Goal: Transaction & Acquisition: Book appointment/travel/reservation

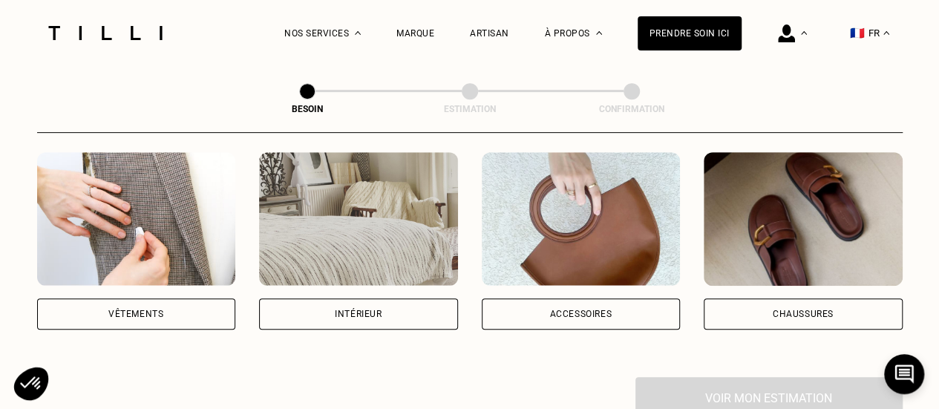
scroll to position [291, 0]
click at [111, 309] on div "Vêtements" at bounding box center [135, 313] width 55 height 9
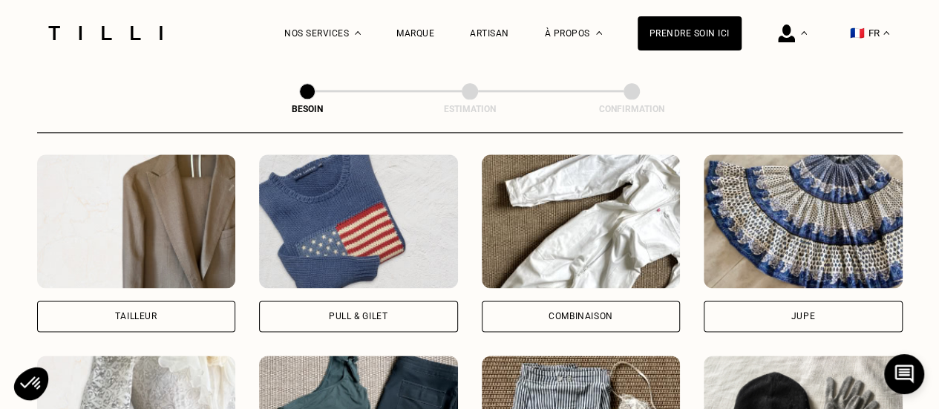
scroll to position [894, 0]
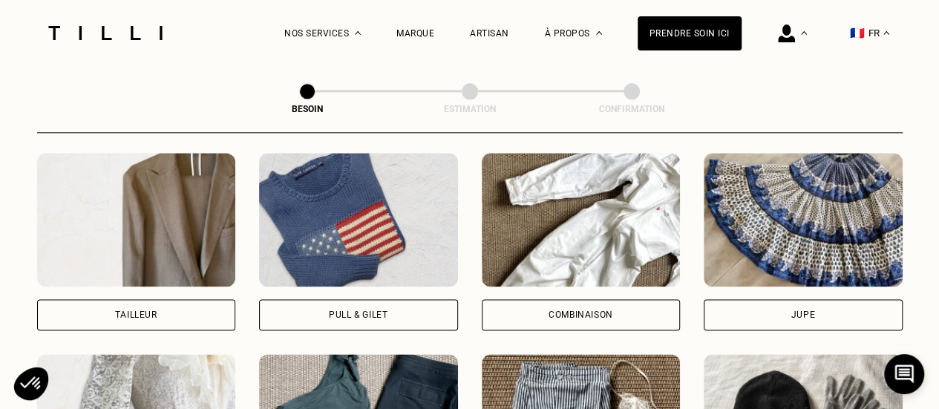
click at [329, 311] on div "Pull & gilet" at bounding box center [358, 314] width 199 height 31
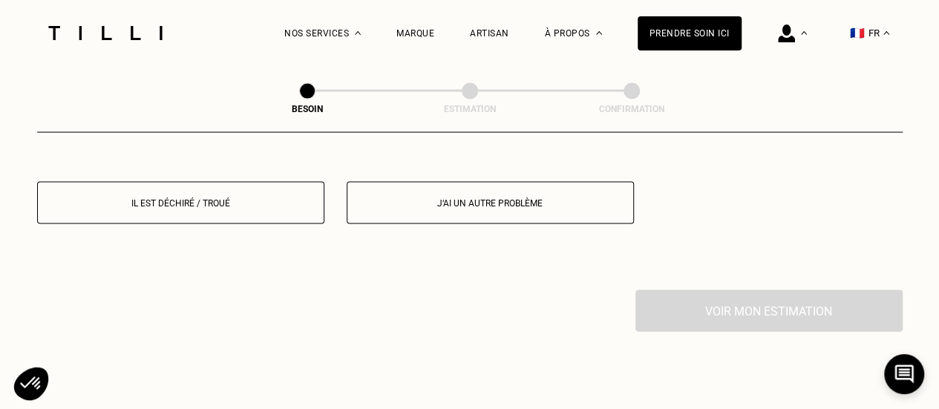
scroll to position [1470, 0]
click at [424, 181] on button "J‘ai un autre problème" at bounding box center [490, 202] width 287 height 42
select select "FR"
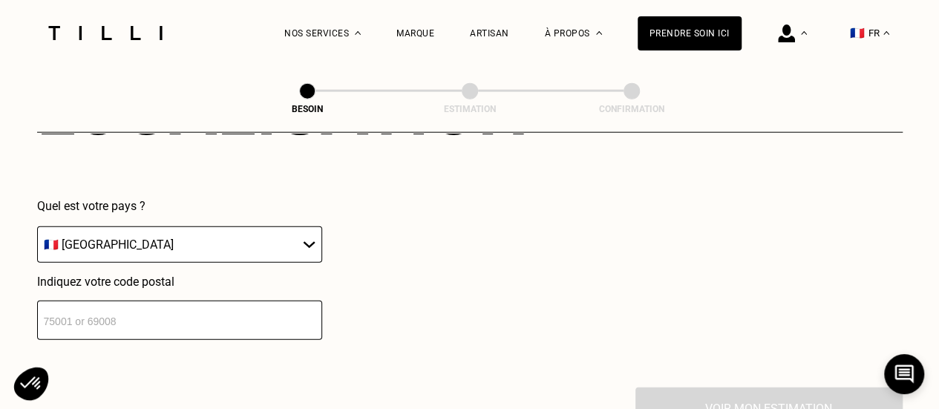
scroll to position [1740, 0]
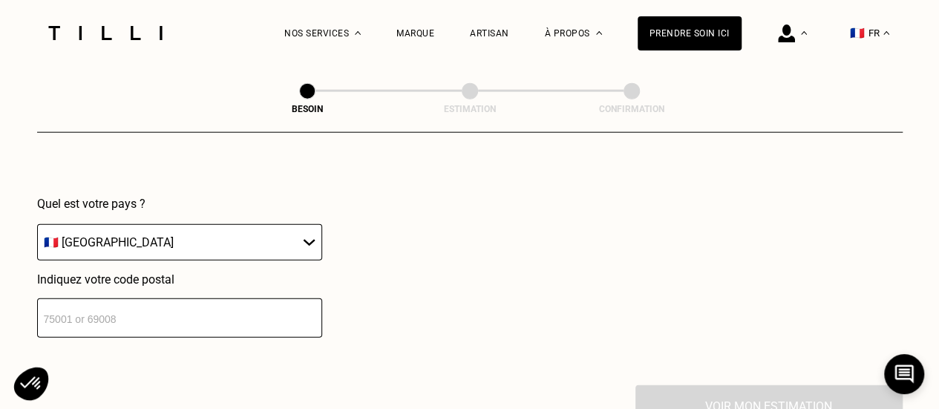
click at [213, 298] on input "number" at bounding box center [179, 317] width 285 height 39
type input "92100"
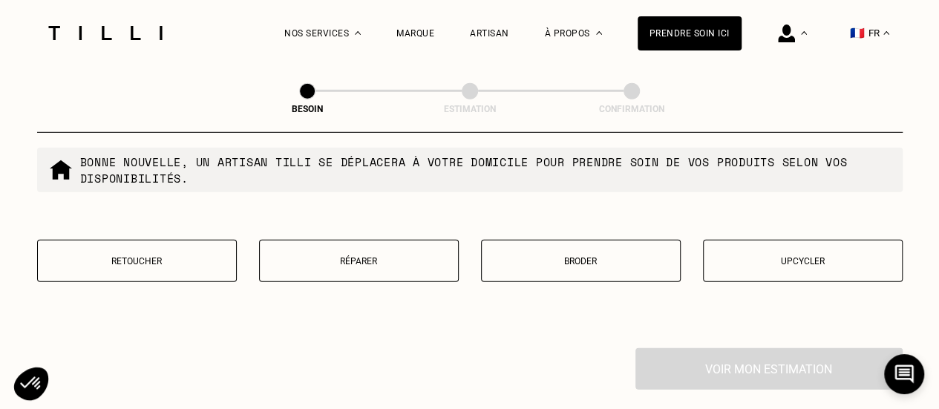
scroll to position [2074, 0]
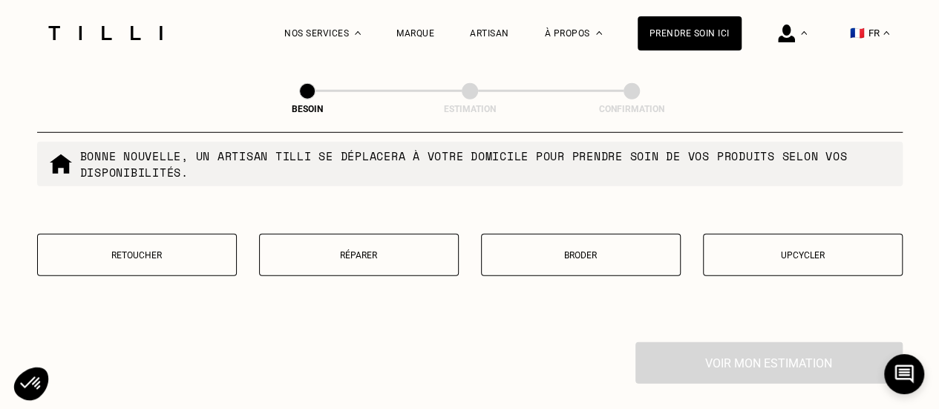
click at [151, 253] on button "Retoucher" at bounding box center [137, 255] width 200 height 42
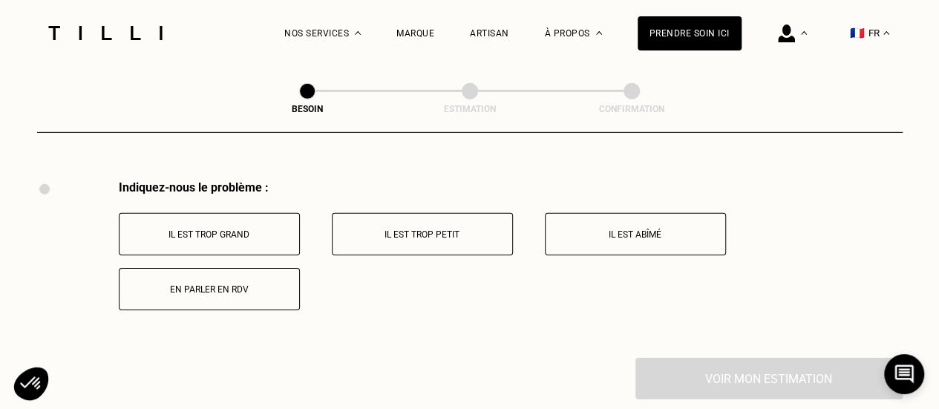
scroll to position [2239, 0]
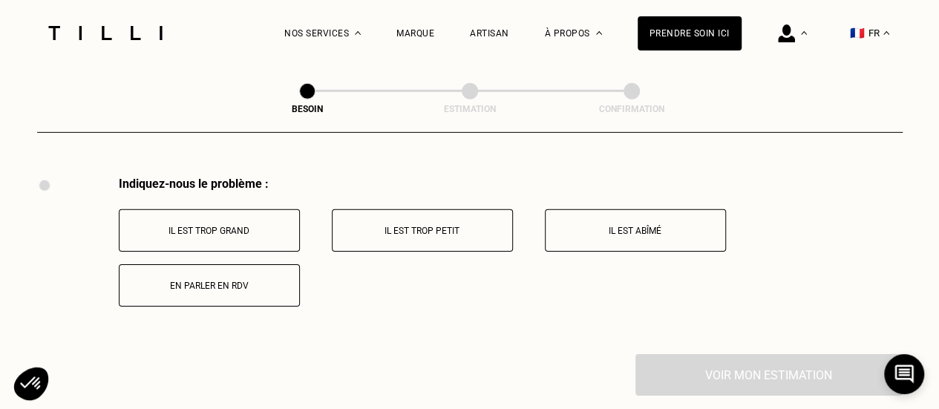
click at [235, 226] on p "Il est trop grand" at bounding box center [209, 231] width 165 height 10
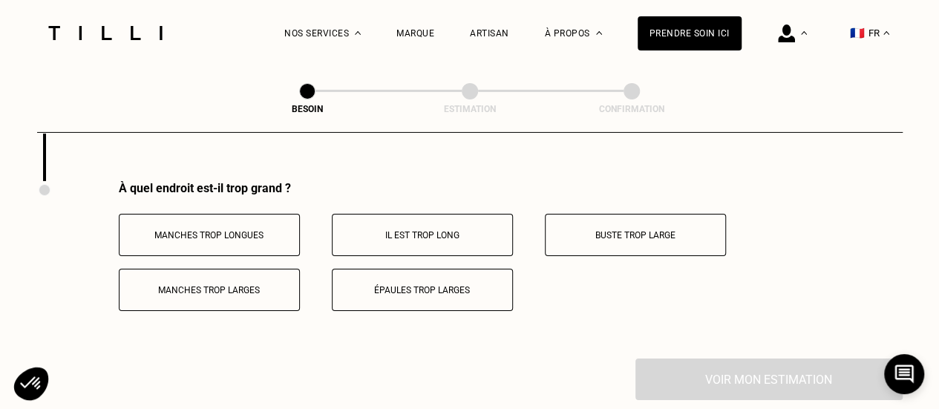
scroll to position [2417, 0]
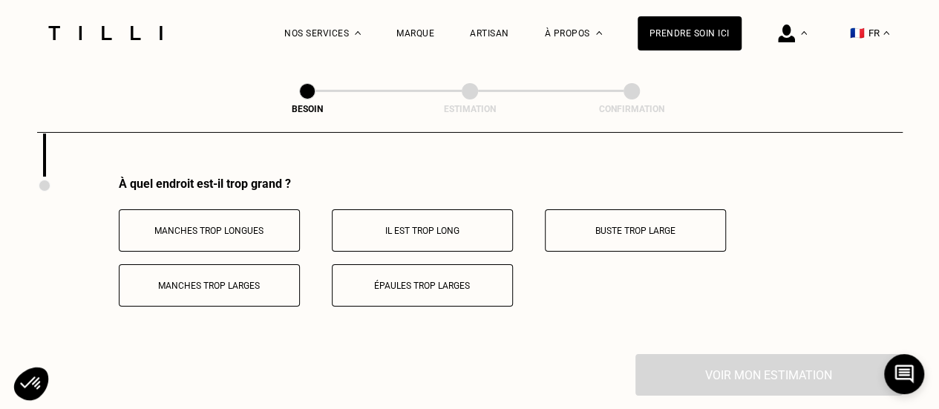
click at [457, 235] on button "Il est trop long" at bounding box center [422, 230] width 181 height 42
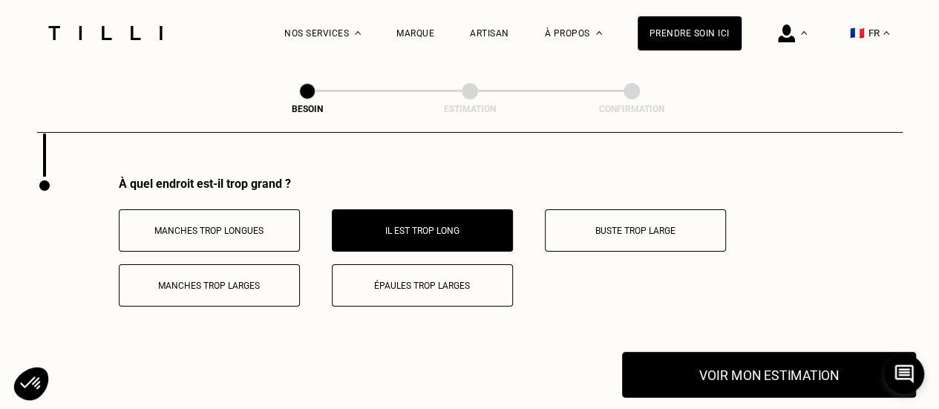
click at [650, 352] on button "Voir mon estimation" at bounding box center [769, 375] width 294 height 46
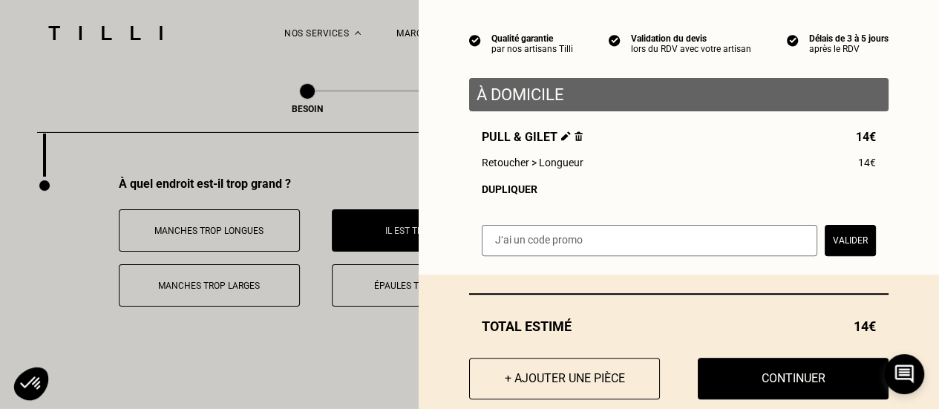
scroll to position [131, 0]
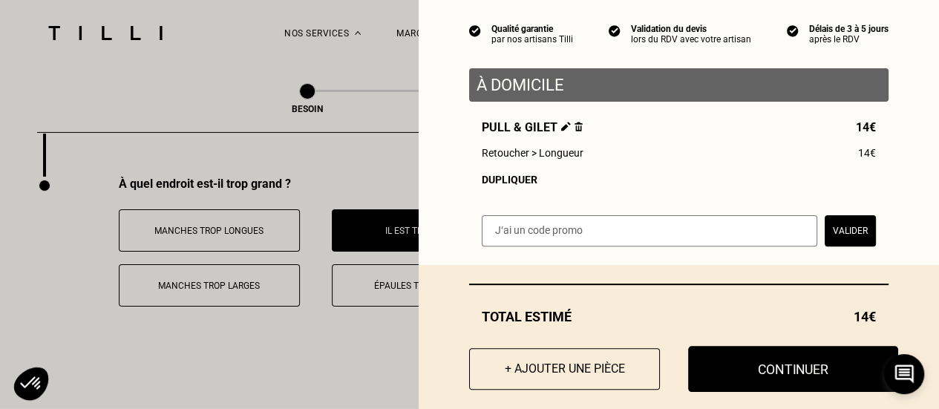
click at [730, 365] on button "Continuer" at bounding box center [793, 369] width 210 height 46
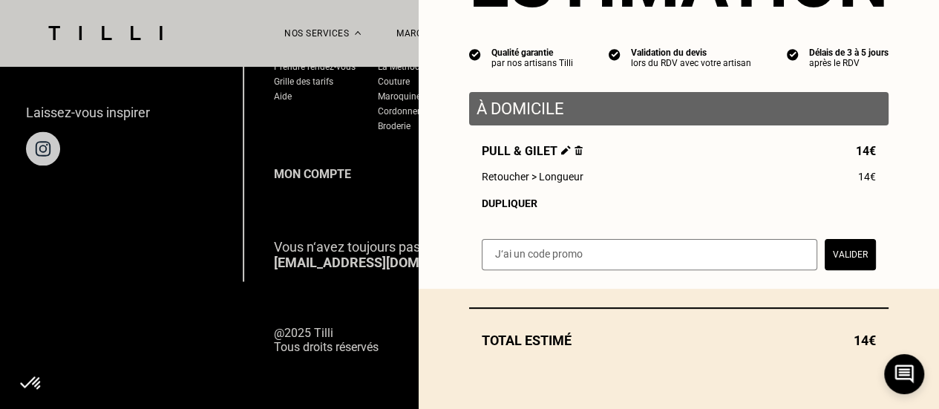
scroll to position [111, 0]
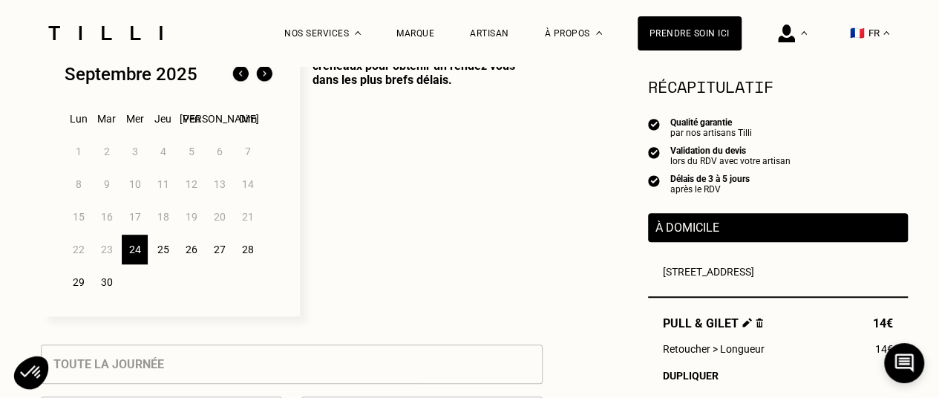
scroll to position [415, 0]
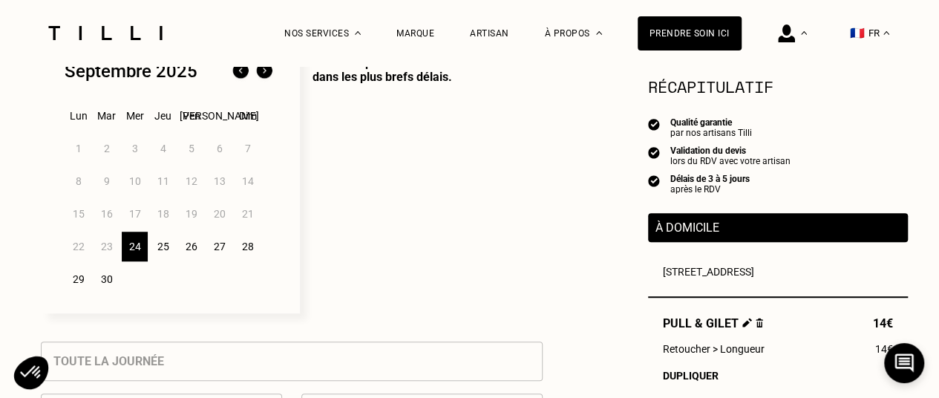
click at [195, 252] on div "26" at bounding box center [191, 247] width 26 height 30
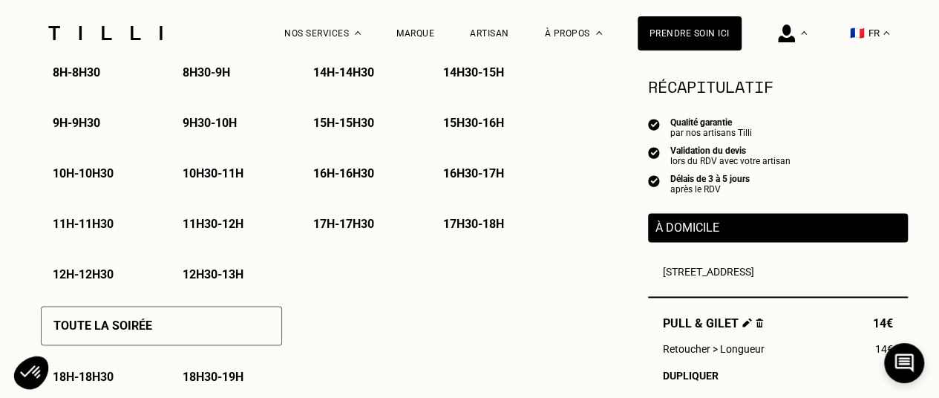
scroll to position [932, 0]
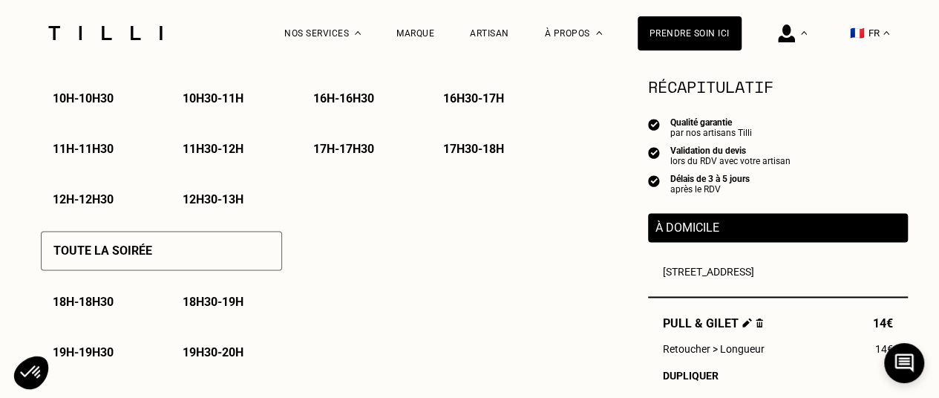
click at [145, 254] on p "Toute la soirée" at bounding box center [102, 250] width 99 height 14
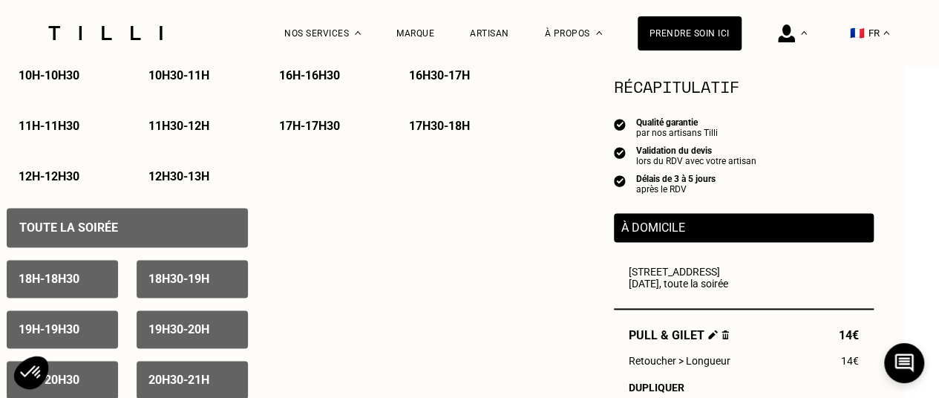
scroll to position [954, 35]
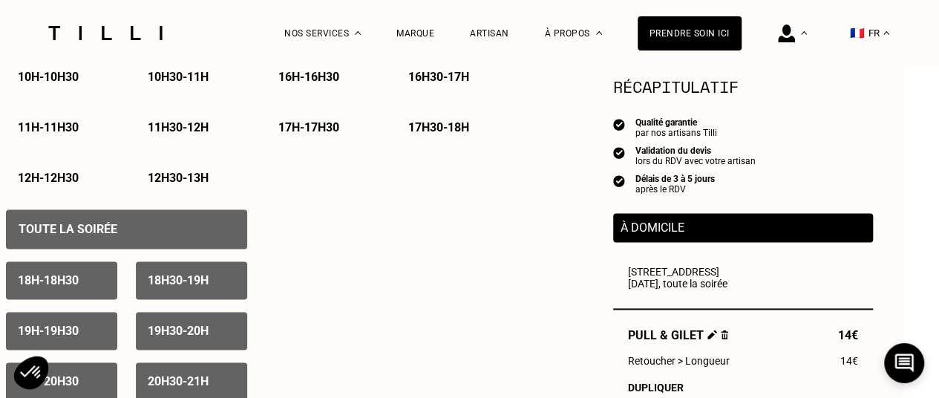
click at [437, 143] on div "17h30 - 18h" at bounding box center [451, 127] width 111 height 38
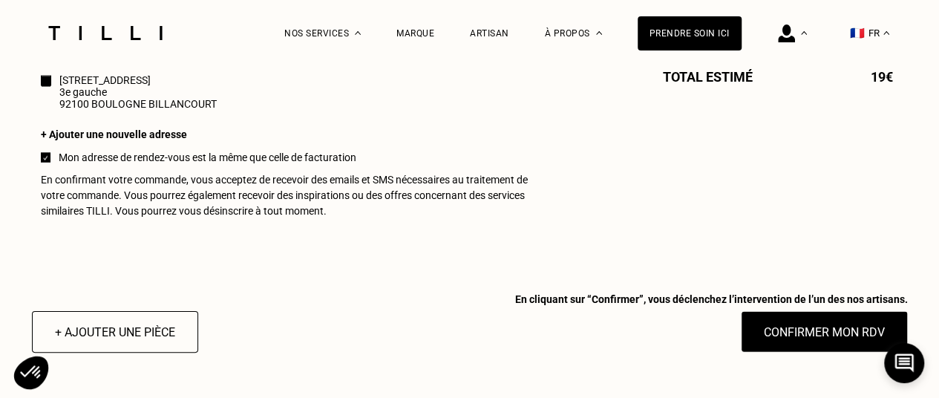
scroll to position [1527, 0]
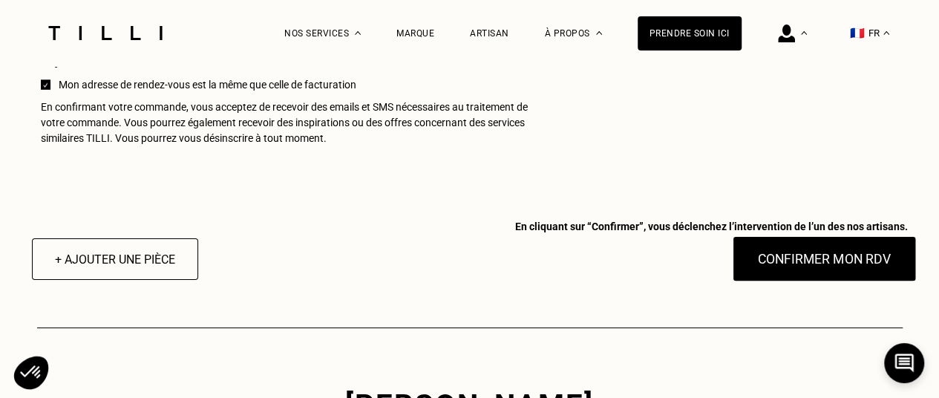
click at [823, 266] on button "Confirmer mon RDV" at bounding box center [824, 259] width 184 height 46
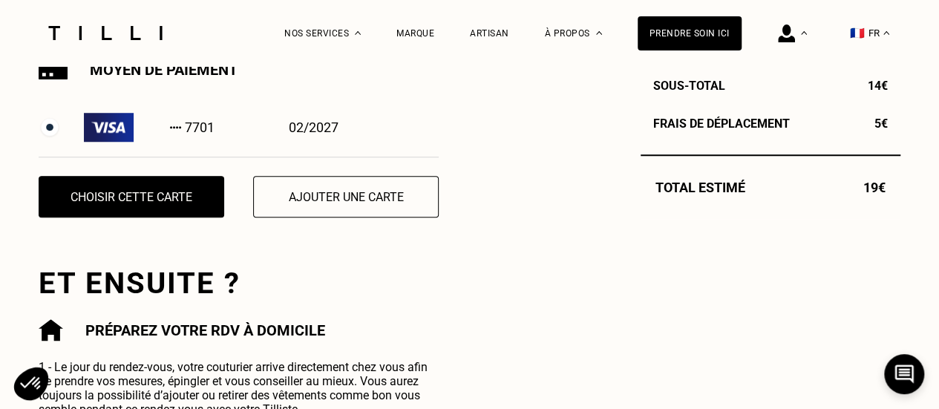
scroll to position [537, 0]
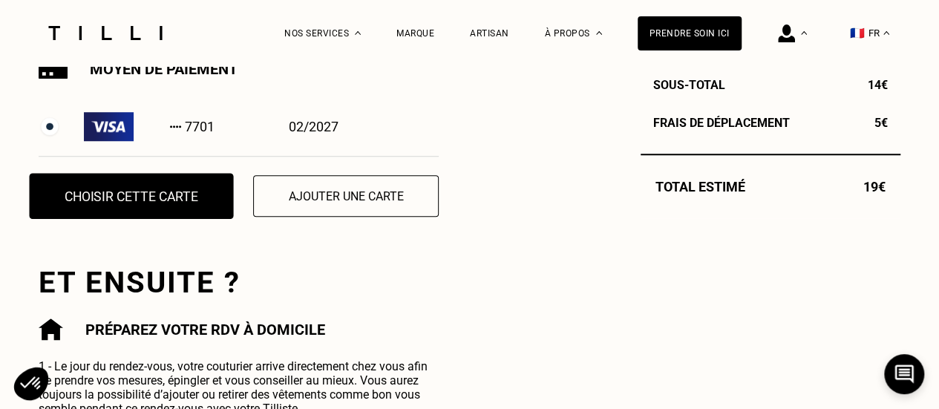
click at [156, 191] on button "Choisir cette carte" at bounding box center [132, 196] width 204 height 46
click at [129, 204] on button "Choisir cette carte" at bounding box center [132, 196] width 204 height 46
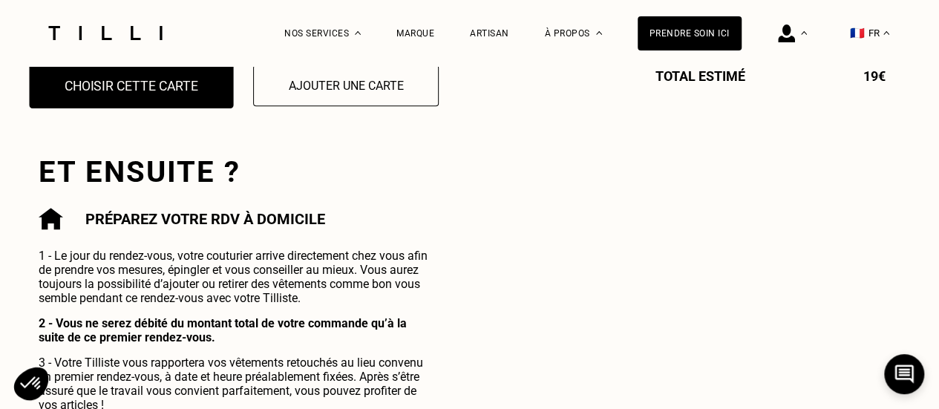
scroll to position [642, 0]
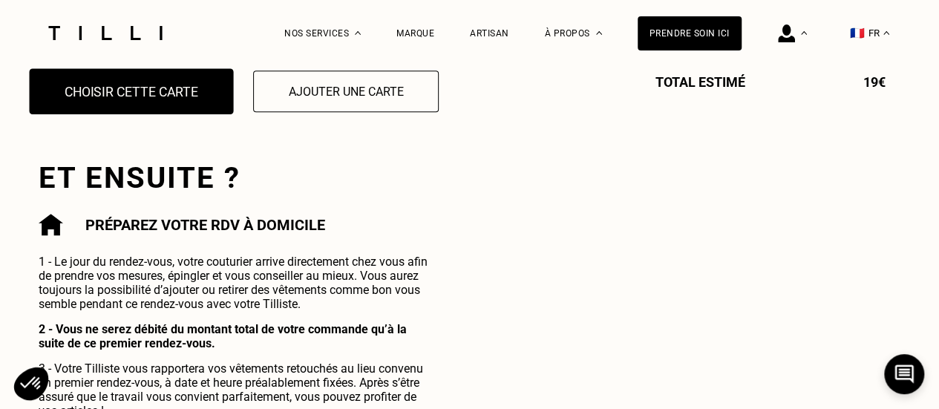
click at [114, 96] on button "Choisir cette carte" at bounding box center [132, 91] width 204 height 46
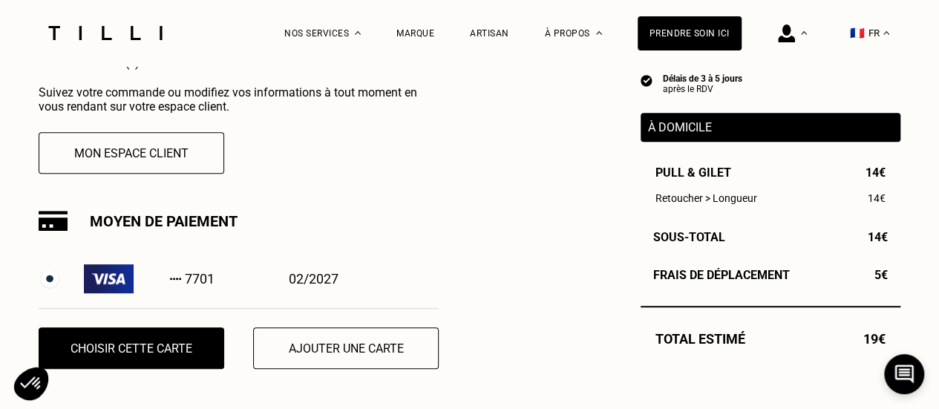
scroll to position [384, 0]
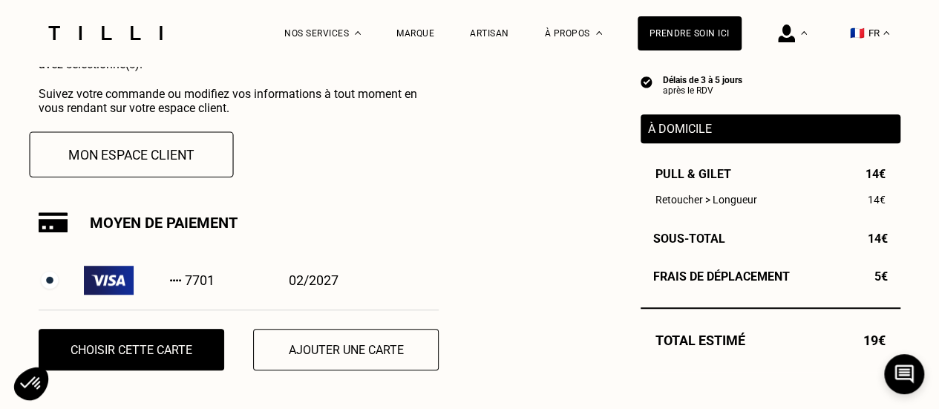
click at [200, 139] on button "Mon espace client" at bounding box center [132, 154] width 204 height 46
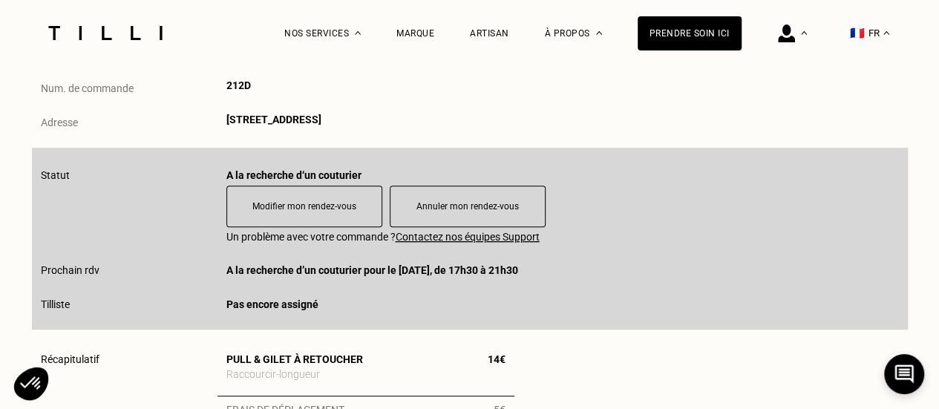
scroll to position [245, 0]
